Goal: Complete application form

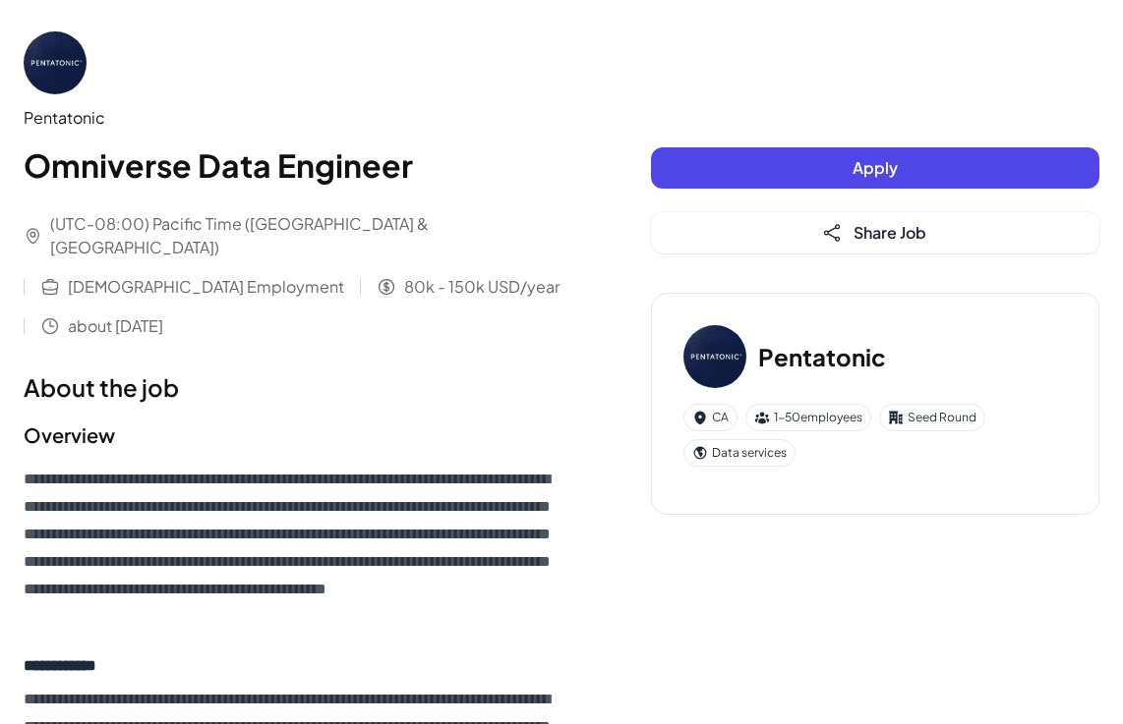
scroll to position [1040, 0]
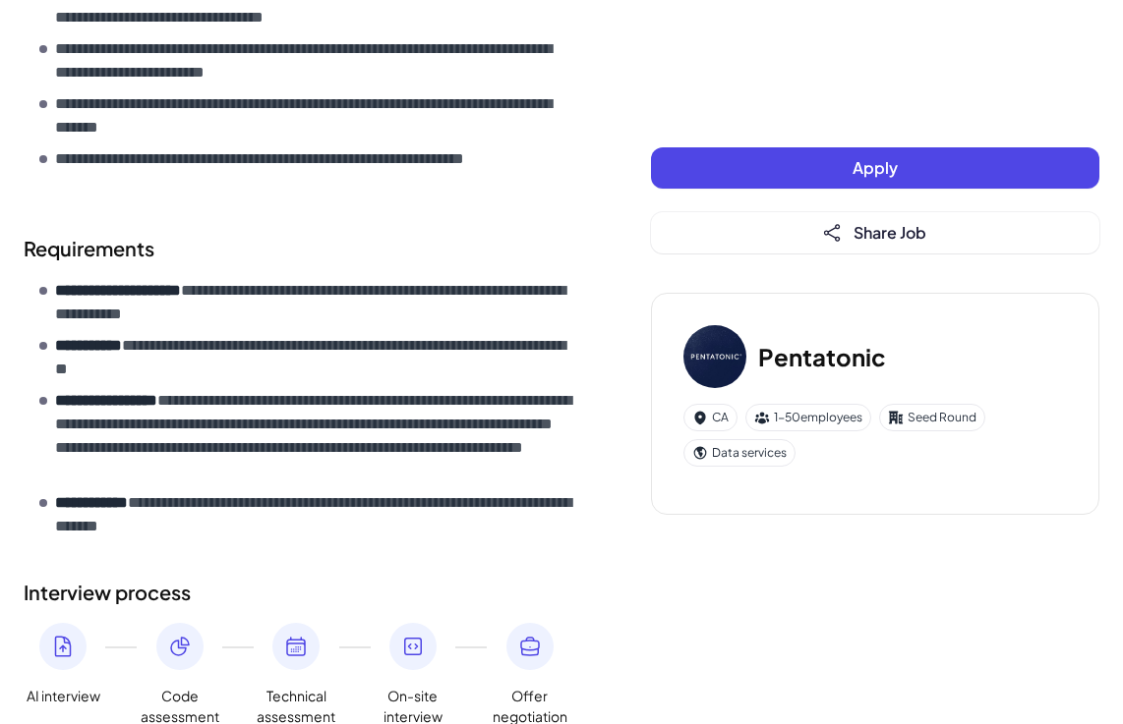
click at [690, 182] on button "Apply" at bounding box center [875, 167] width 448 height 41
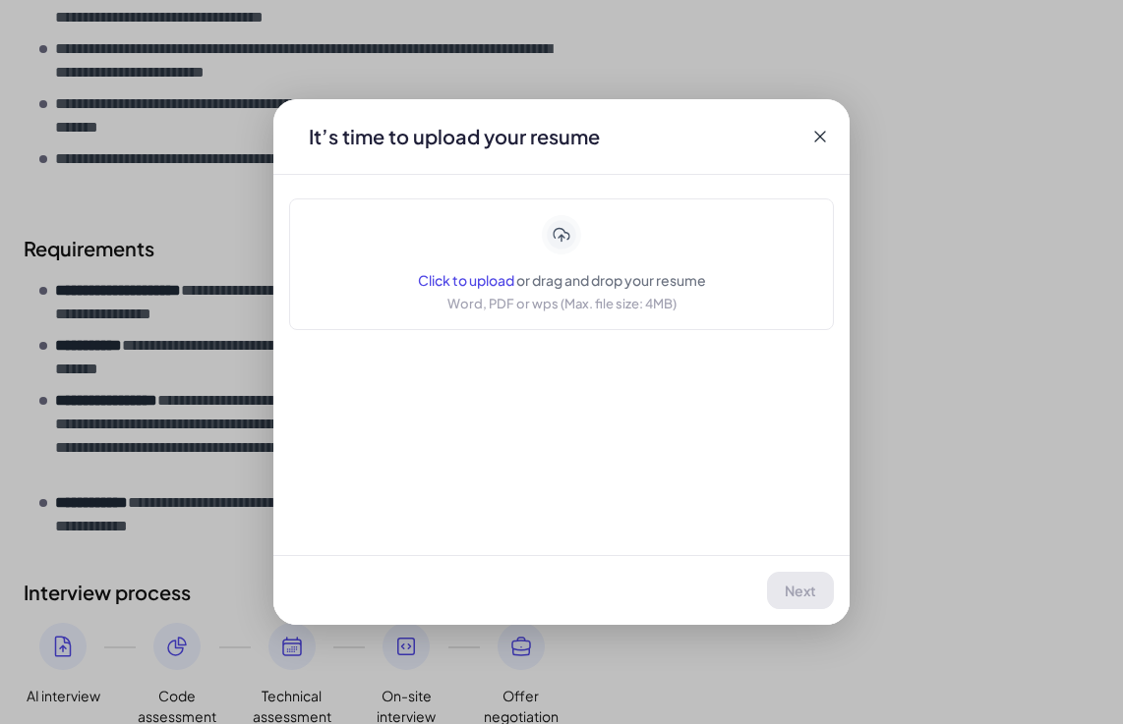
click at [499, 260] on div "Click to upload or drag and drop your resume Word, PDF or wps (Max. file size: …" at bounding box center [562, 264] width 288 height 98
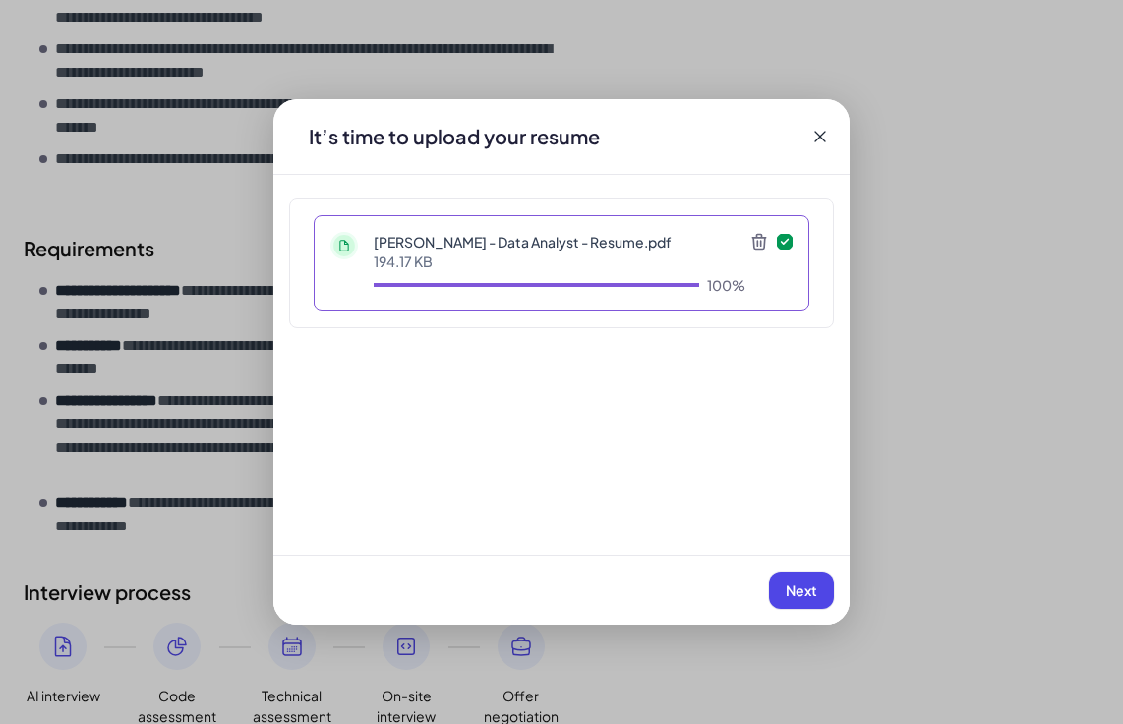
click at [787, 571] on div "Next" at bounding box center [561, 590] width 576 height 70
click at [797, 580] on button "Next" at bounding box center [801, 590] width 65 height 37
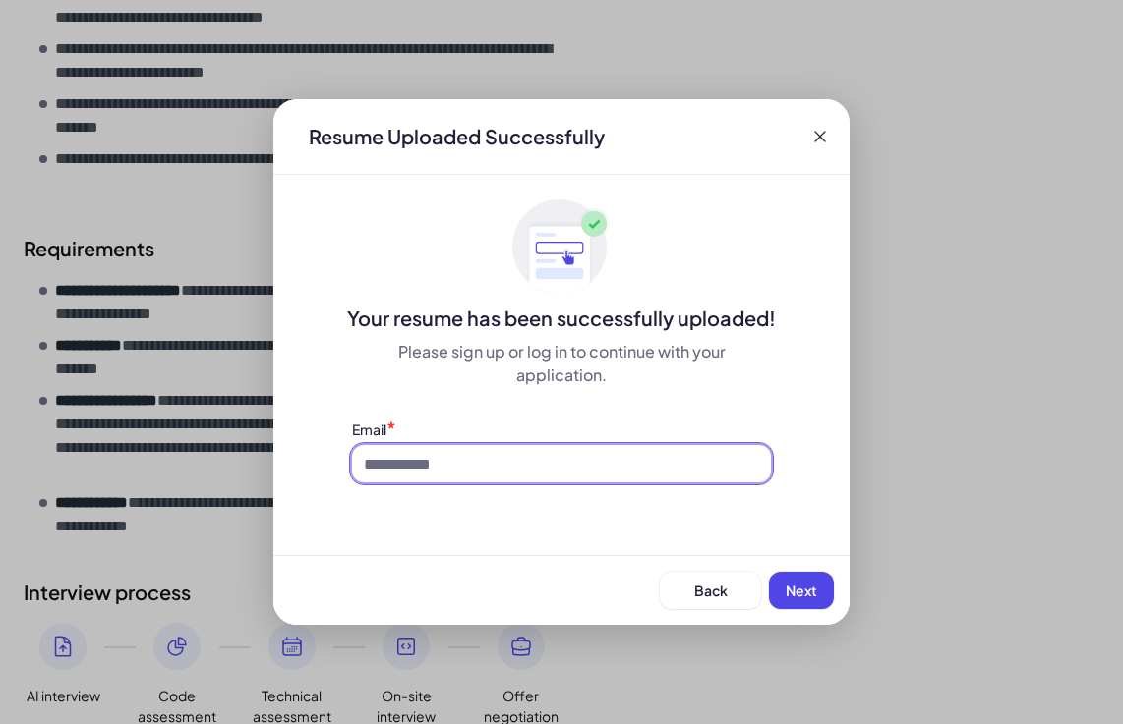
click at [432, 451] on input at bounding box center [561, 463] width 419 height 37
type input "**********"
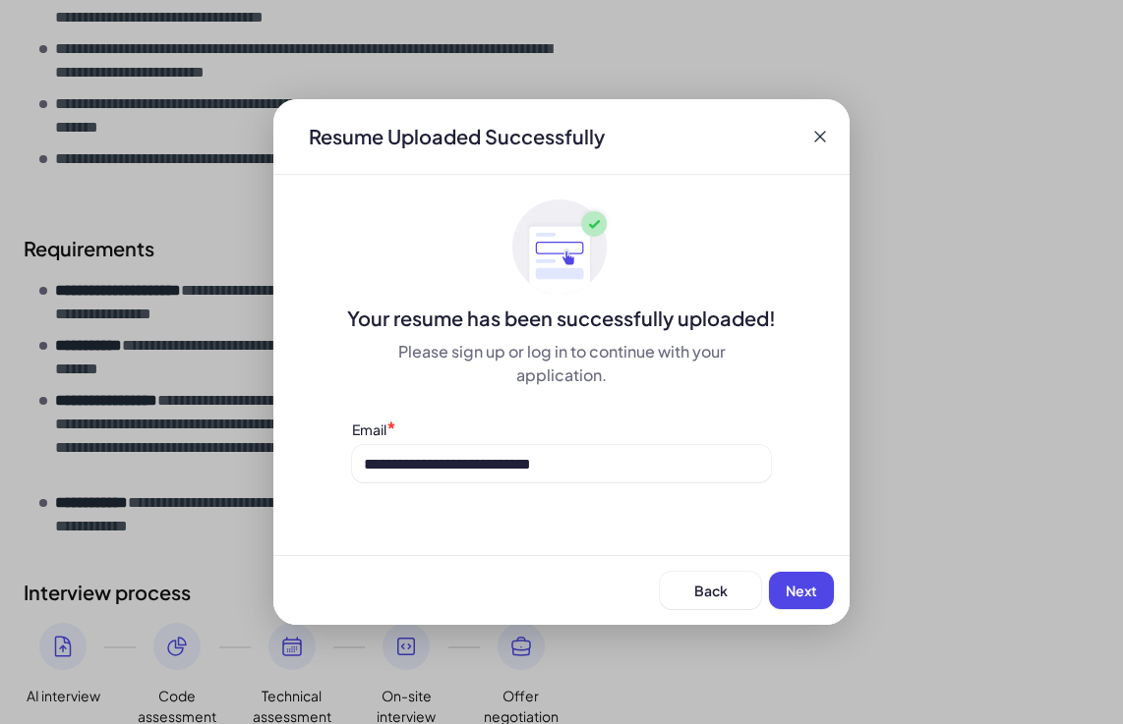
click at [791, 591] on span "Next" at bounding box center [800, 591] width 31 height 18
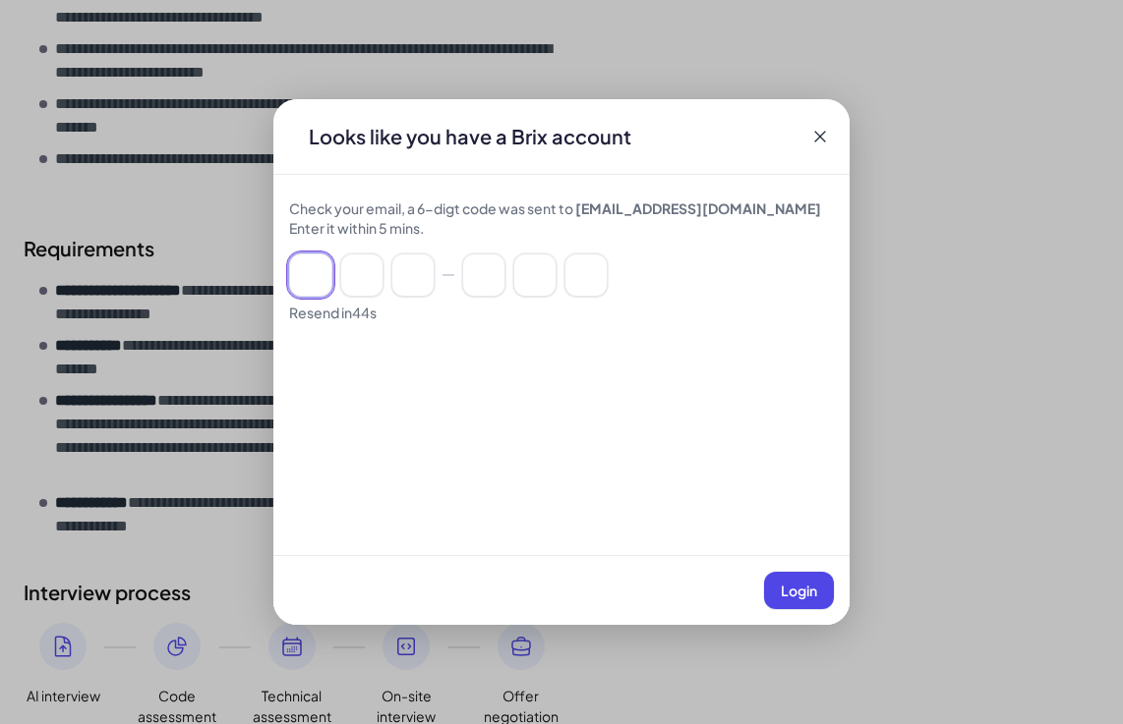
paste input "******"
type input "*"
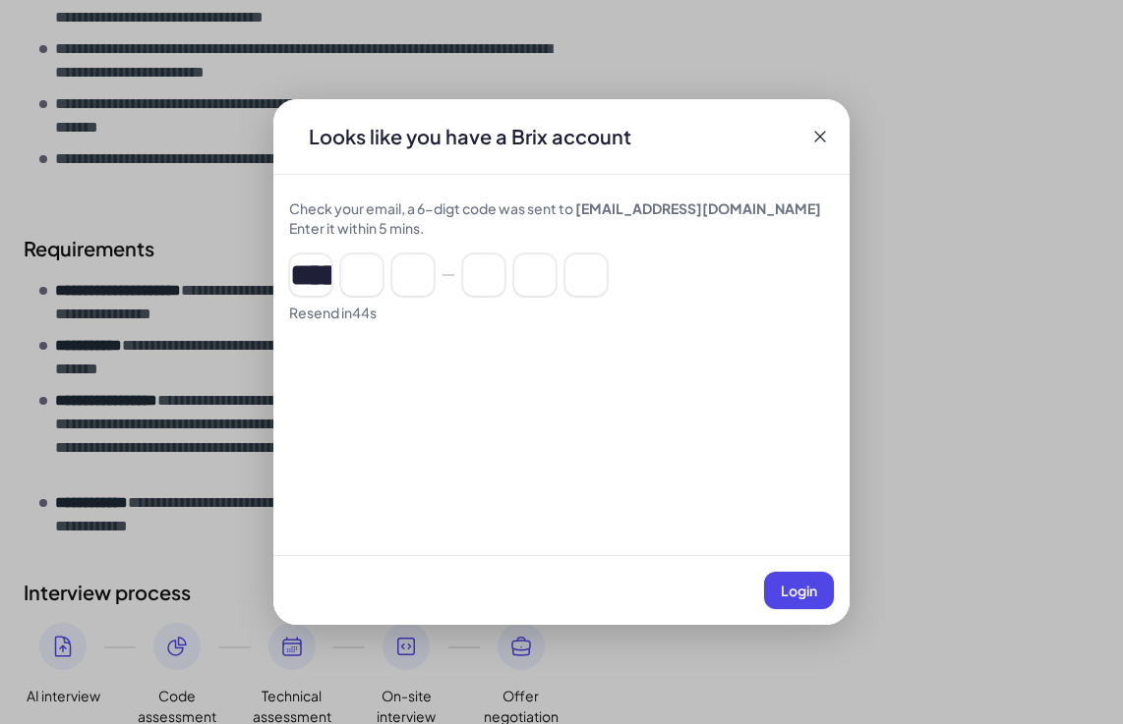
type input "*"
click at [824, 605] on button "Login" at bounding box center [799, 590] width 70 height 37
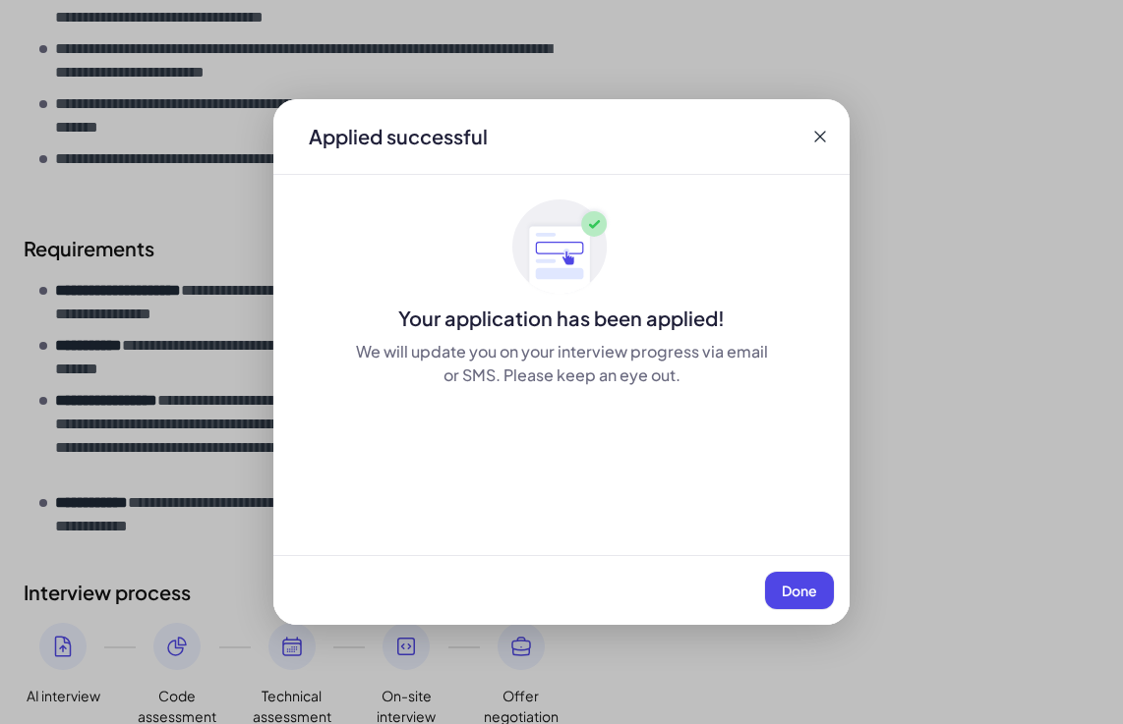
click at [806, 577] on button "Done" at bounding box center [799, 590] width 69 height 37
